Goal: Task Accomplishment & Management: Manage account settings

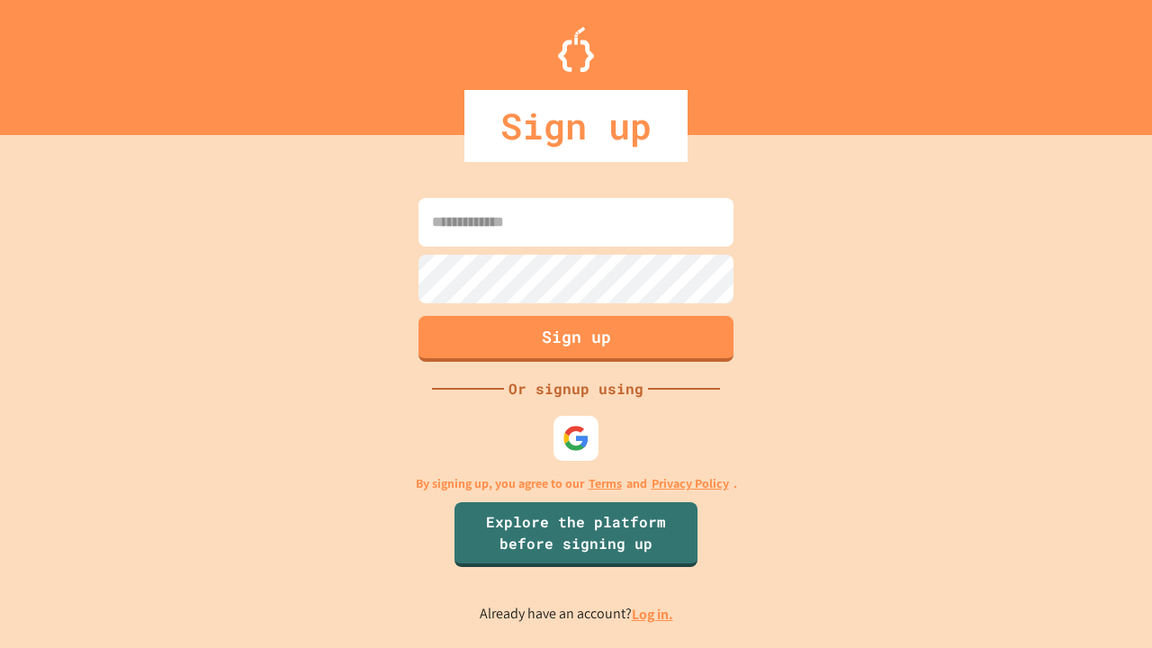
click at [654, 614] on link "Log in." at bounding box center [652, 614] width 41 height 19
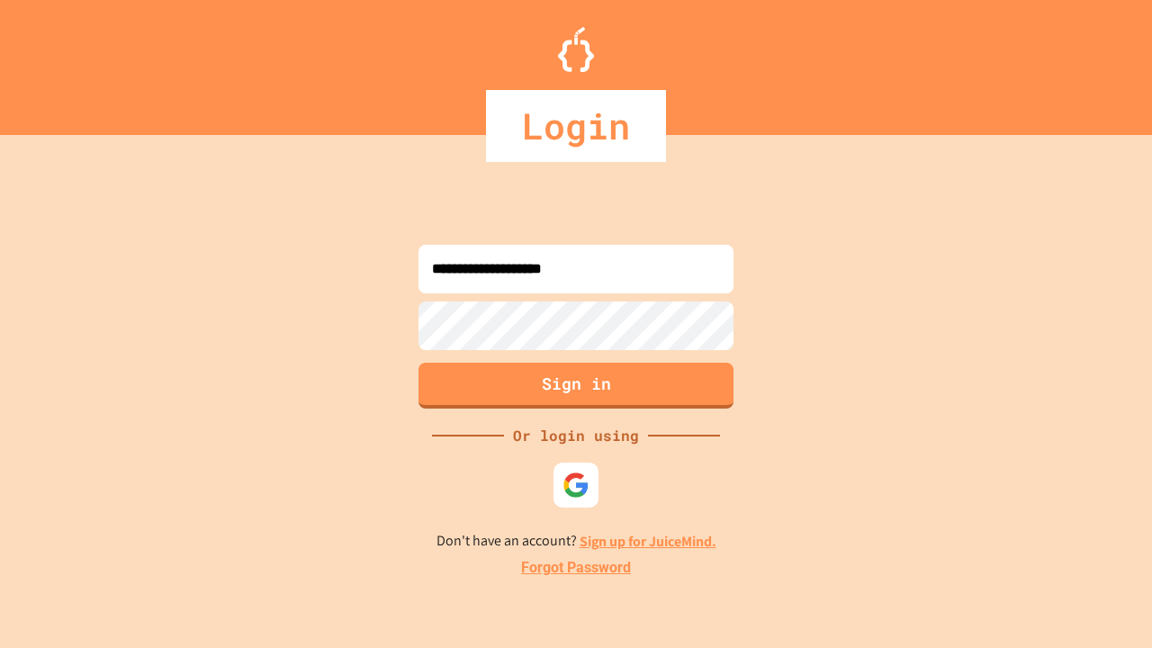
type input "**********"
